Goal: Transaction & Acquisition: Book appointment/travel/reservation

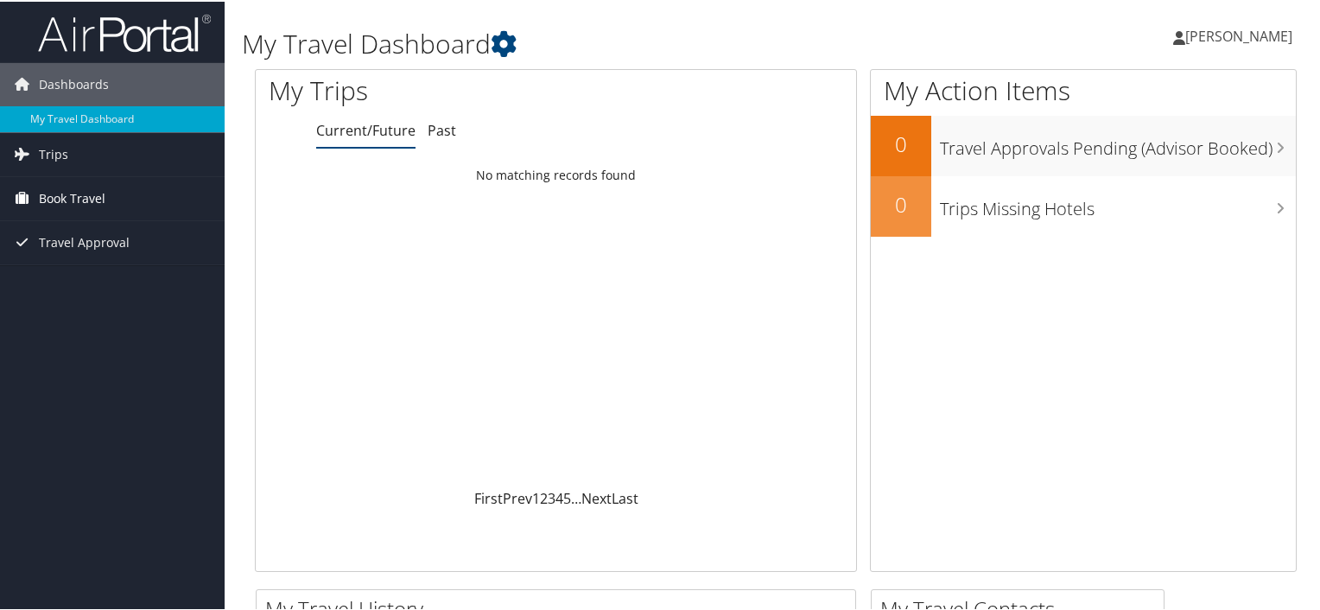
click at [69, 200] on span "Book Travel" at bounding box center [72, 196] width 67 height 43
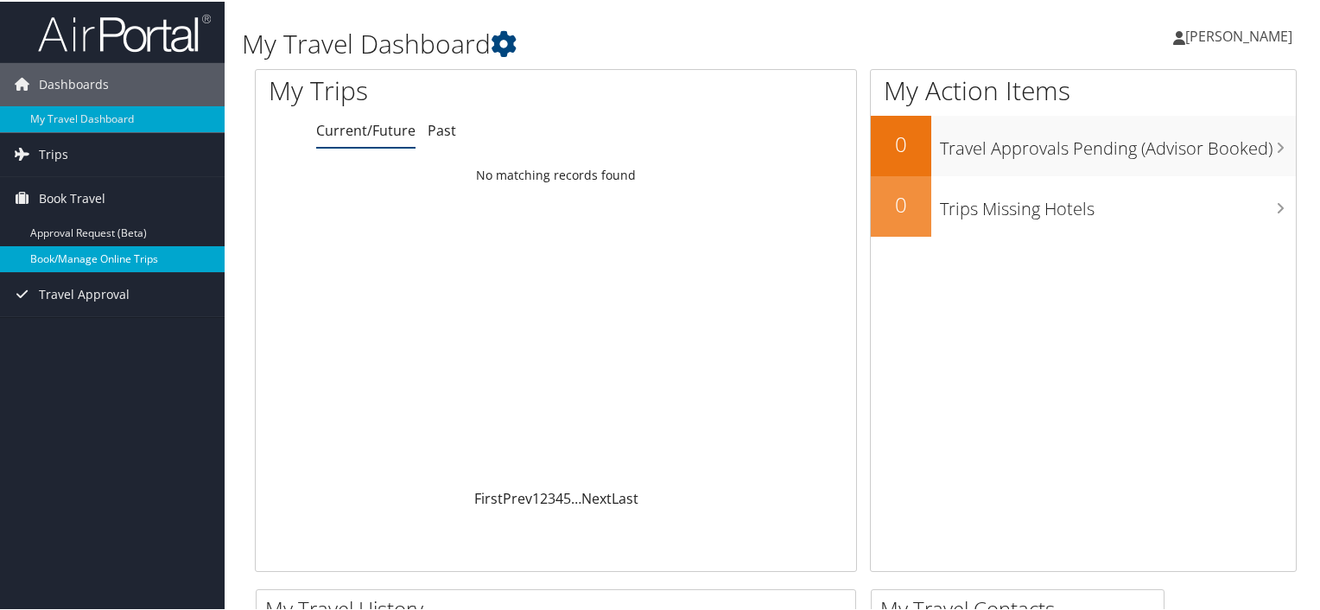
click at [104, 262] on link "Book/Manage Online Trips" at bounding box center [112, 258] width 225 height 26
